Goal: Transaction & Acquisition: Purchase product/service

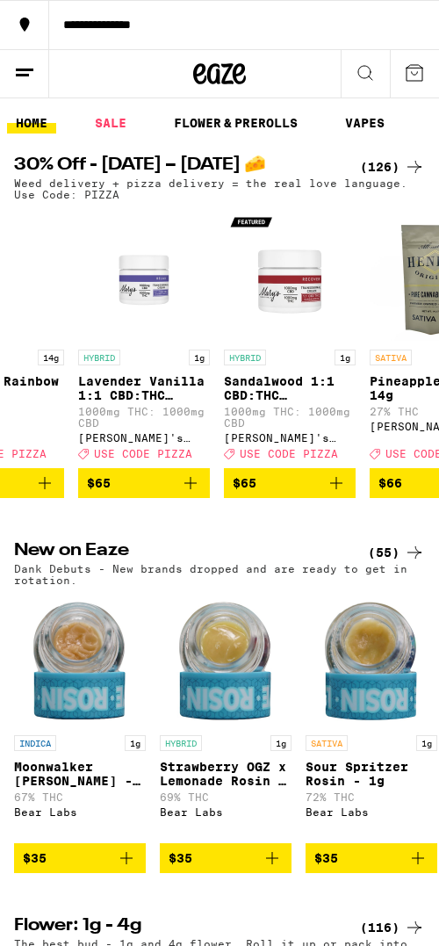
scroll to position [0, 17158]
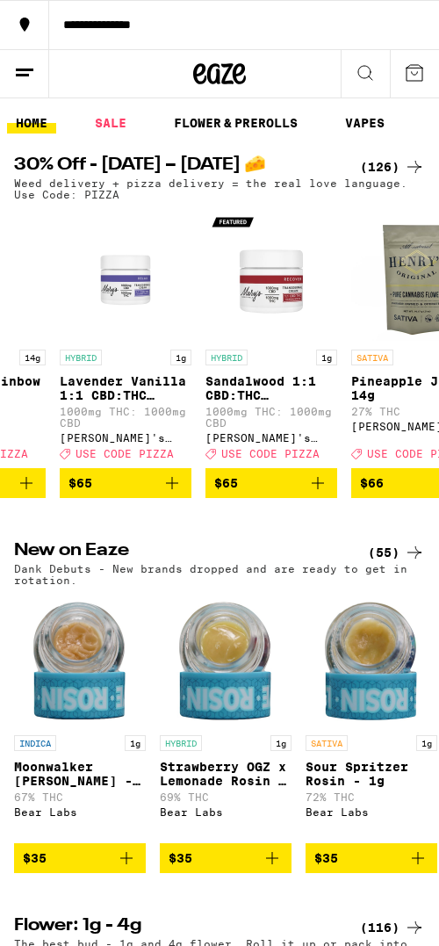
click at [147, 40] on button "**********" at bounding box center [219, 24] width 439 height 49
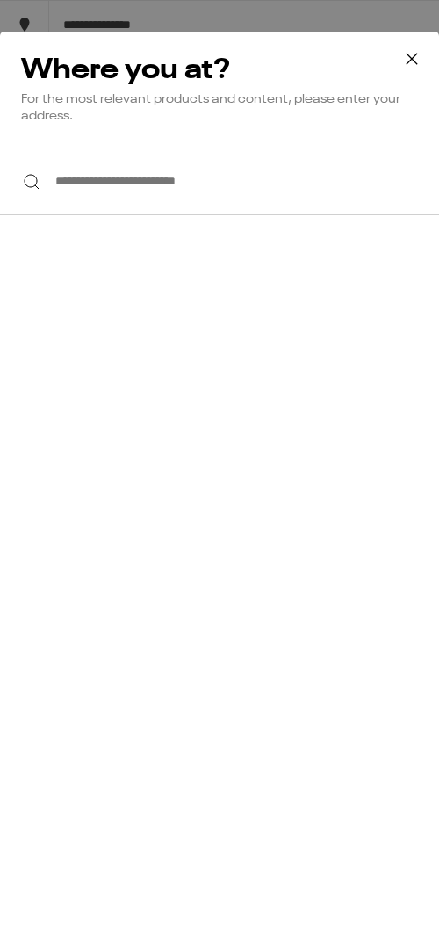
click at [393, 53] on button at bounding box center [412, 60] width 54 height 56
